Goal: Information Seeking & Learning: Find contact information

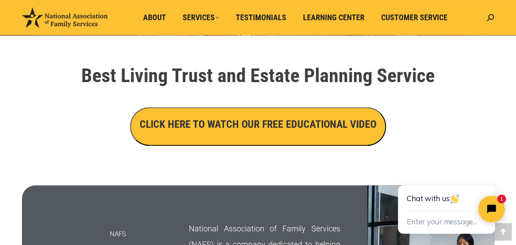
scroll to position [307, 0]
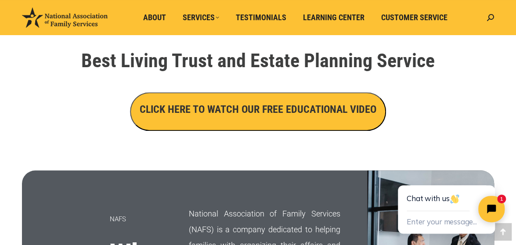
click at [247, 110] on h3 "CLICK HERE TO WATCH OUR FREE EDUCATIONAL VIDEO" at bounding box center [258, 109] width 237 height 15
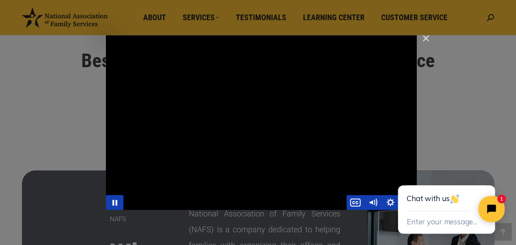
click at [386, 71] on div "Main Video - Full Webinar (Emma) Landon V1.4" at bounding box center [261, 122] width 311 height 175
click at [368, 71] on div "Main Video - Full Webinar (Emma) Landon V1.4" at bounding box center [261, 122] width 311 height 175
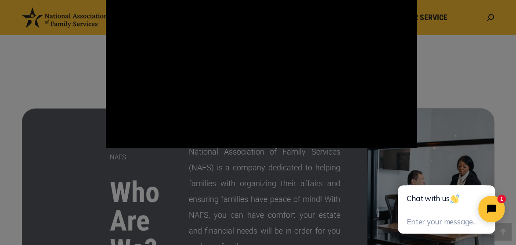
scroll to position [351, 0]
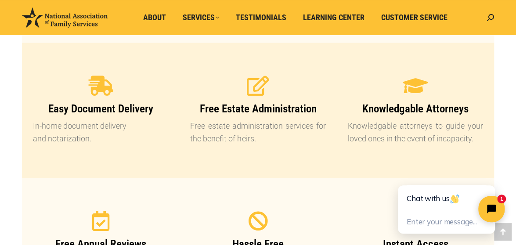
scroll to position [878, 0]
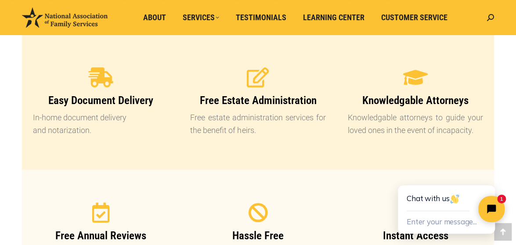
click at [172, 78] on div "Easy Document Delivery In-home document delivery and notarization." at bounding box center [100, 102] width 157 height 91
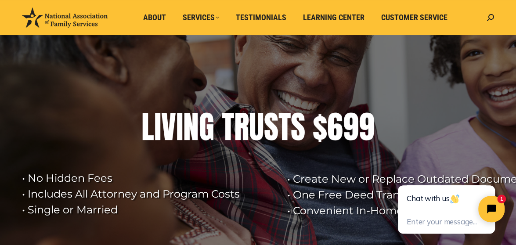
scroll to position [0, 0]
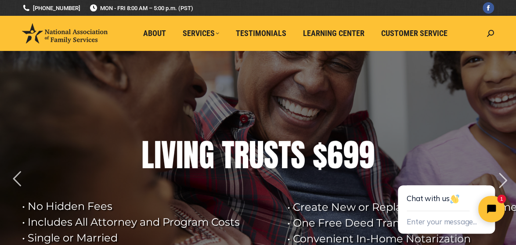
click at [244, 85] on rs-layer at bounding box center [258, 189] width 516 height 276
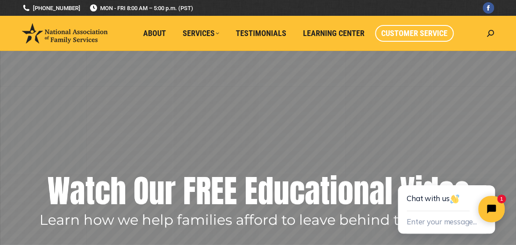
click at [409, 35] on span "Customer Service" at bounding box center [414, 34] width 66 height 10
